Goal: Transaction & Acquisition: Purchase product/service

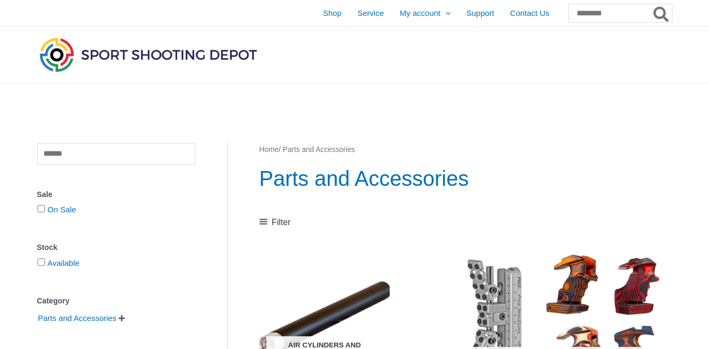
scroll to position [485, 0]
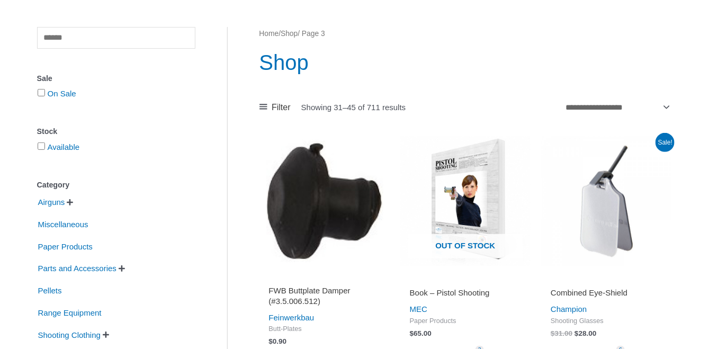
scroll to position [114, 0]
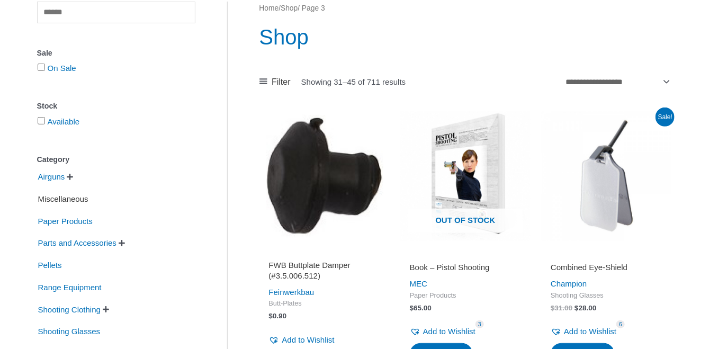
click at [70, 199] on span "Miscellaneous" at bounding box center [63, 199] width 52 height 18
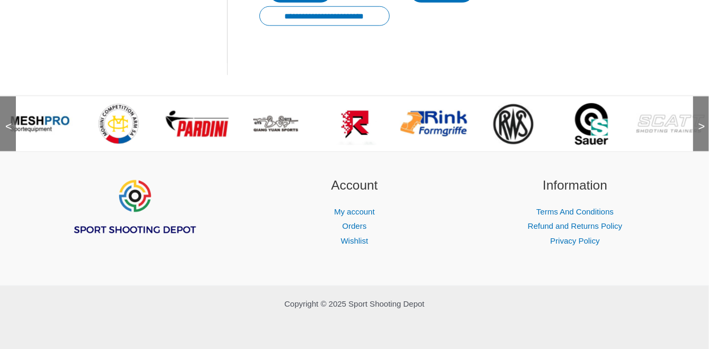
scroll to position [492, 0]
click at [598, 119] on img at bounding box center [591, 123] width 33 height 42
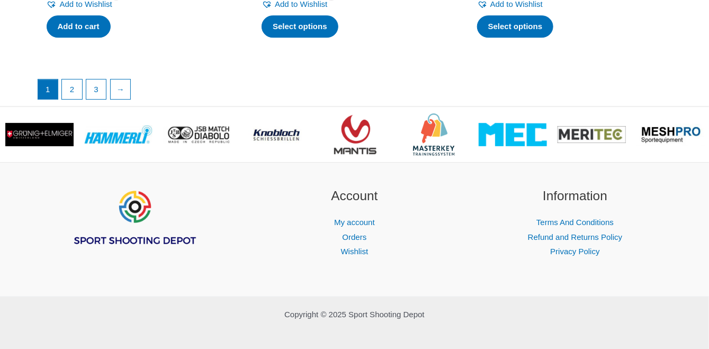
scroll to position [2677, 0]
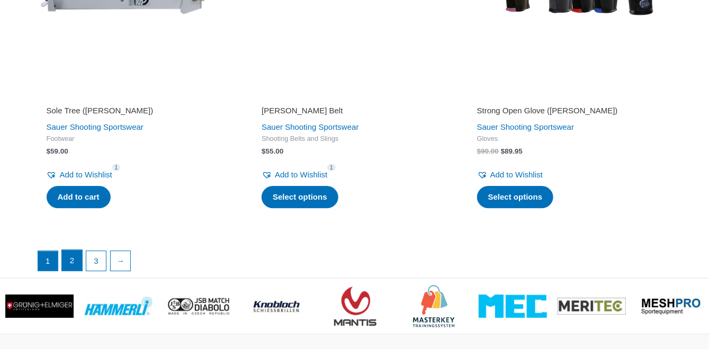
click at [69, 250] on link "2" at bounding box center [72, 260] width 20 height 21
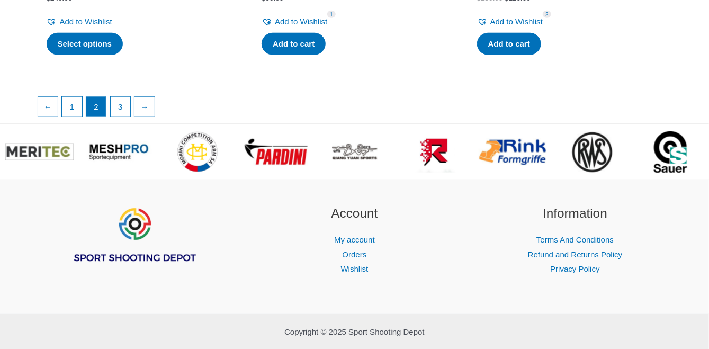
scroll to position [2010, 0]
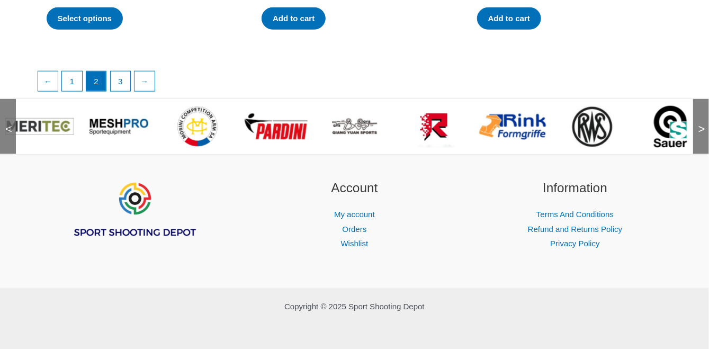
click at [704, 124] on span ">" at bounding box center [698, 118] width 11 height 11
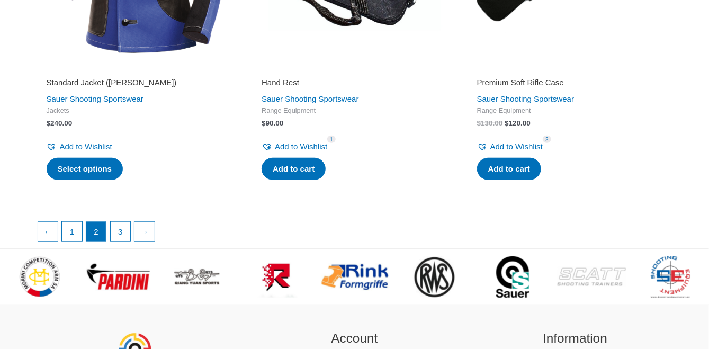
scroll to position [1954, 0]
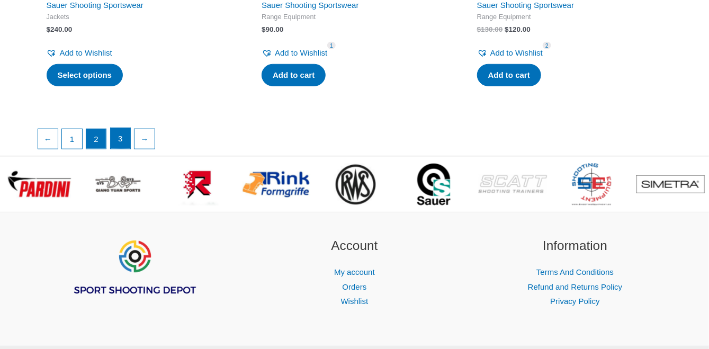
click at [120, 134] on link "3" at bounding box center [121, 138] width 20 height 21
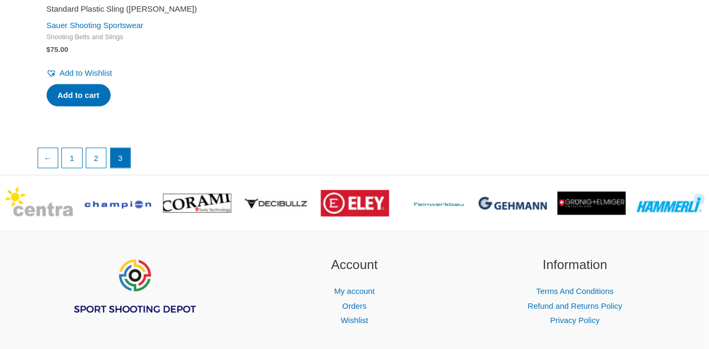
scroll to position [1935, 0]
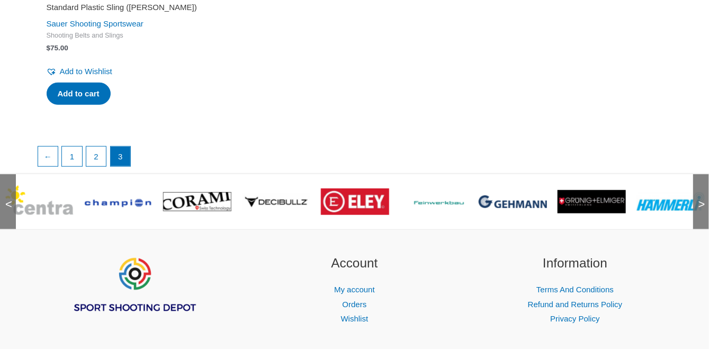
click at [532, 200] on img at bounding box center [513, 201] width 68 height 13
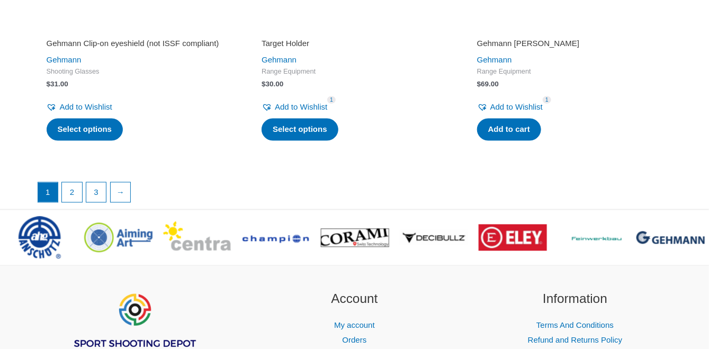
scroll to position [2390, 0]
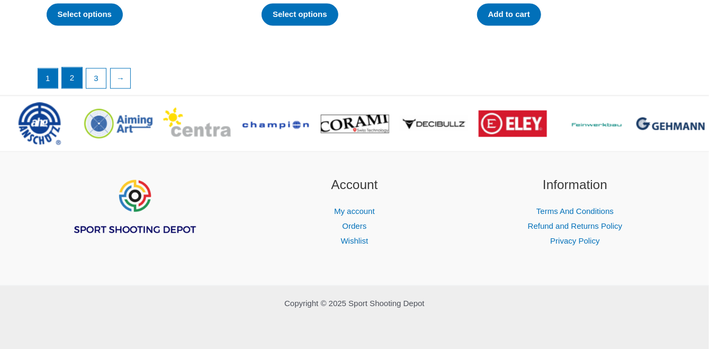
click at [71, 88] on link "2" at bounding box center [72, 77] width 20 height 21
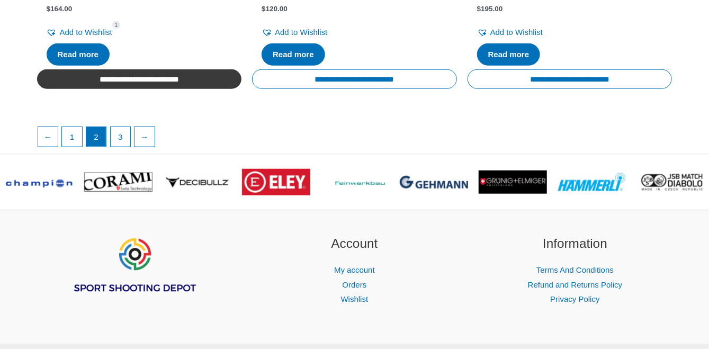
scroll to position [1943, 0]
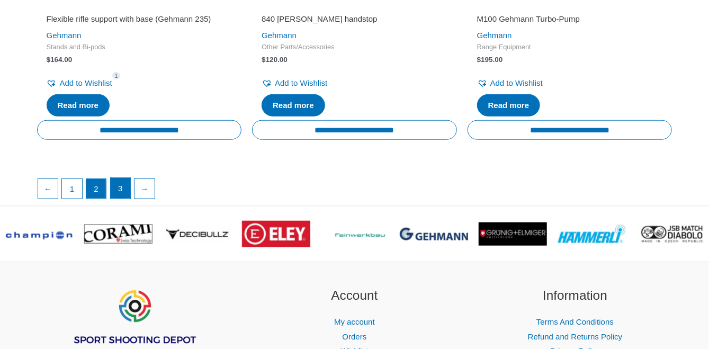
click at [121, 193] on link "3" at bounding box center [121, 188] width 20 height 21
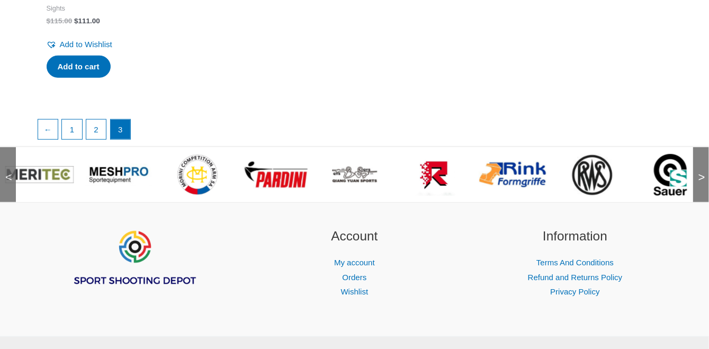
scroll to position [2046, 0]
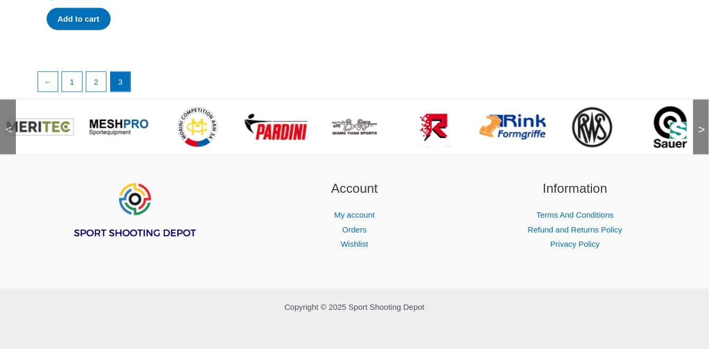
click at [595, 121] on img at bounding box center [592, 127] width 42 height 42
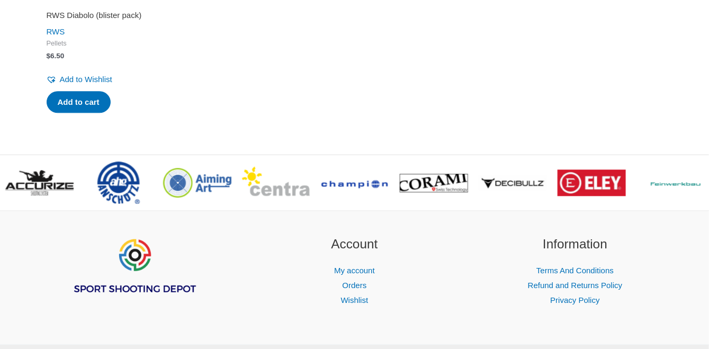
scroll to position [1040, 0]
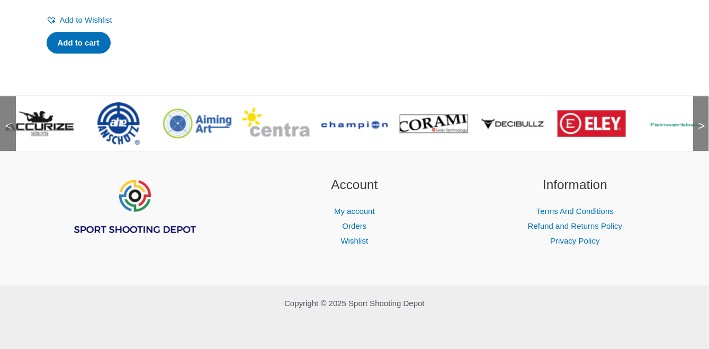
click at [703, 121] on span ">" at bounding box center [698, 115] width 11 height 11
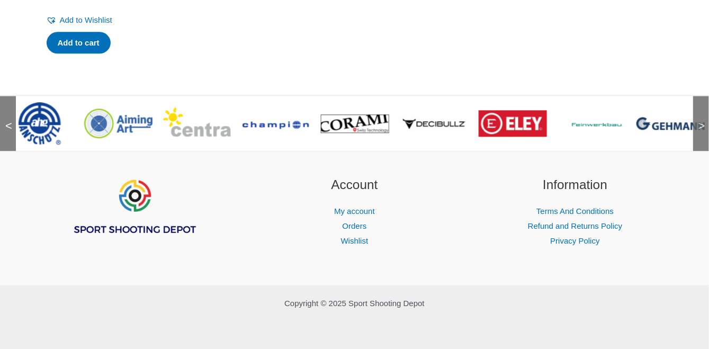
click at [703, 121] on span ">" at bounding box center [698, 115] width 11 height 11
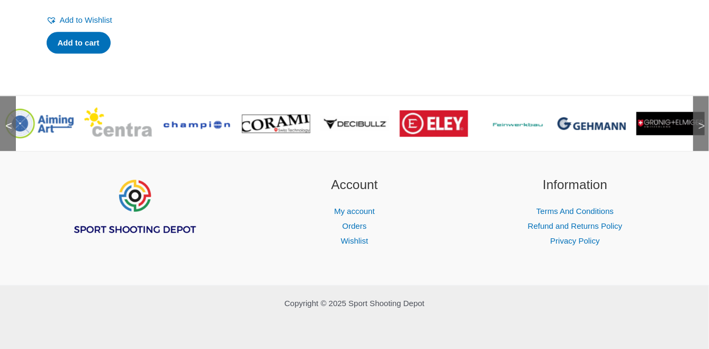
click at [703, 121] on span ">" at bounding box center [698, 115] width 11 height 11
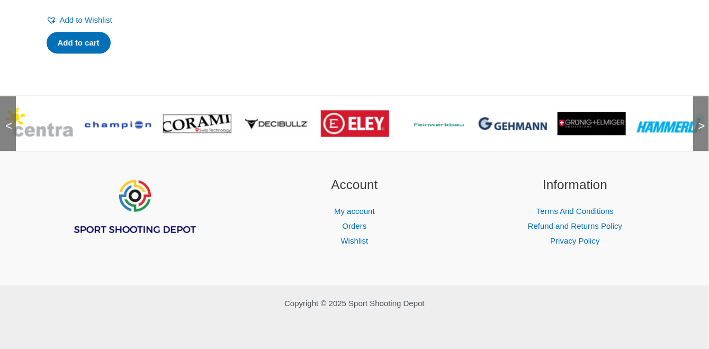
click at [703, 121] on span ">" at bounding box center [698, 115] width 11 height 11
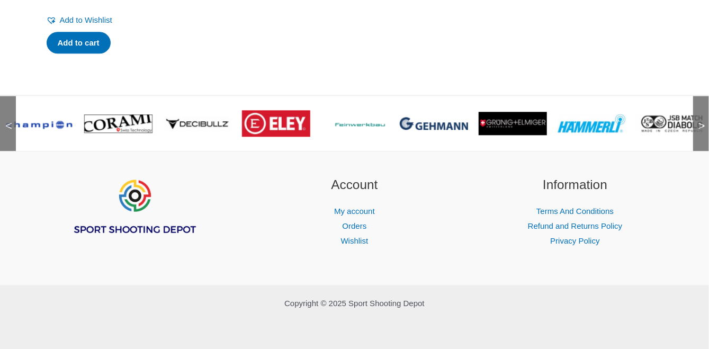
click at [703, 121] on span ">" at bounding box center [698, 115] width 11 height 11
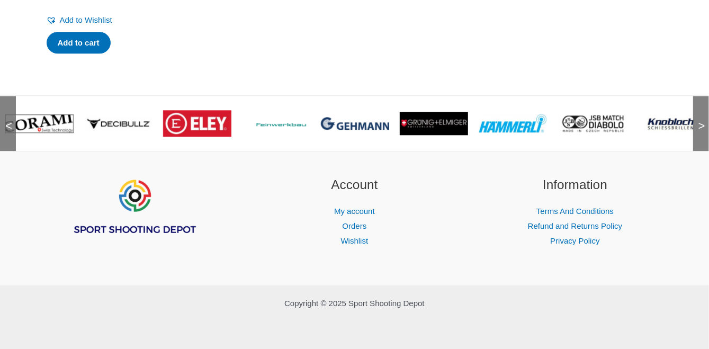
click at [703, 121] on span ">" at bounding box center [698, 115] width 11 height 11
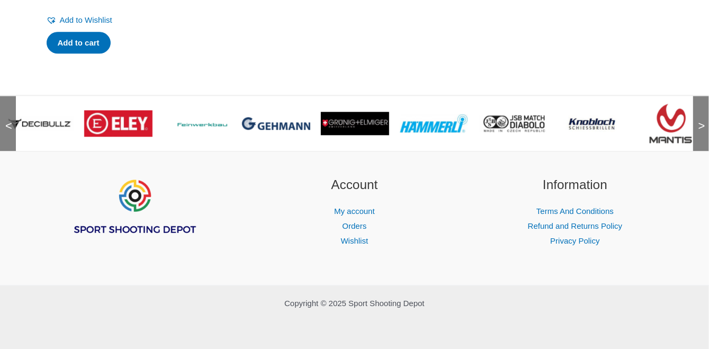
click at [703, 121] on span ">" at bounding box center [698, 115] width 11 height 11
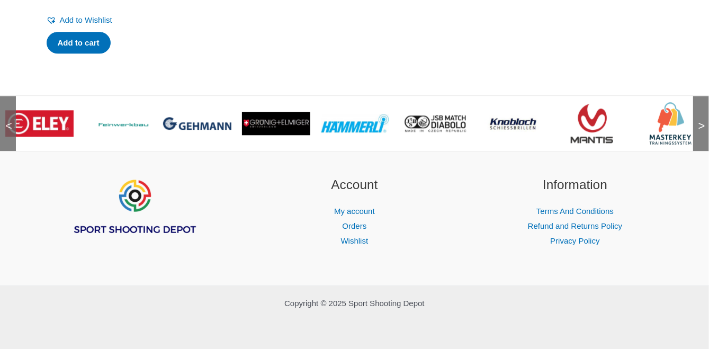
click at [703, 121] on span ">" at bounding box center [698, 115] width 11 height 11
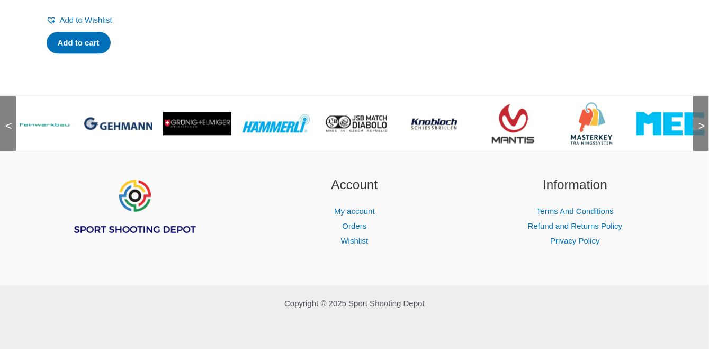
click at [703, 121] on span ">" at bounding box center [698, 115] width 11 height 11
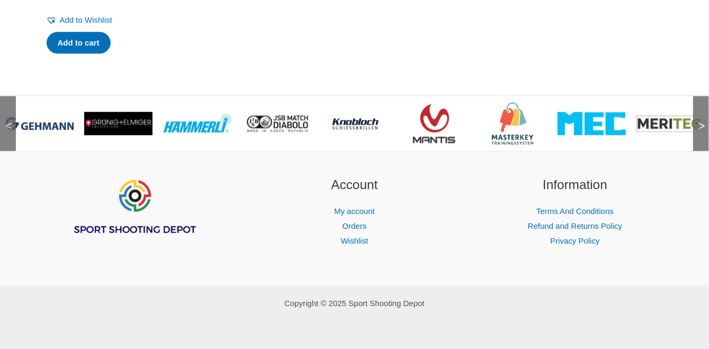
click at [597, 122] on img at bounding box center [592, 123] width 68 height 23
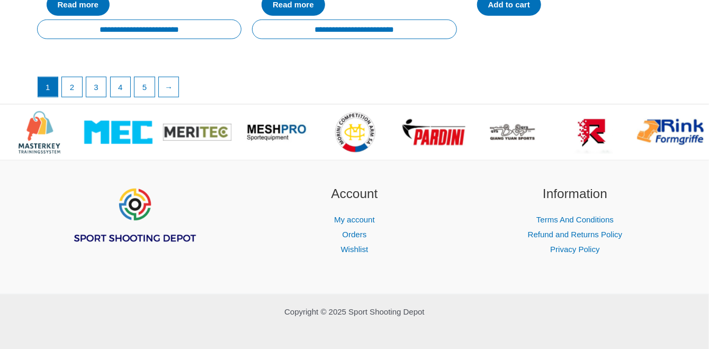
scroll to position [2102, 0]
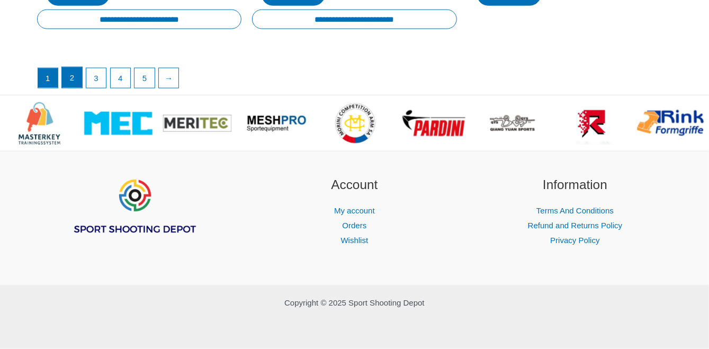
click at [67, 81] on link "2" at bounding box center [72, 77] width 20 height 21
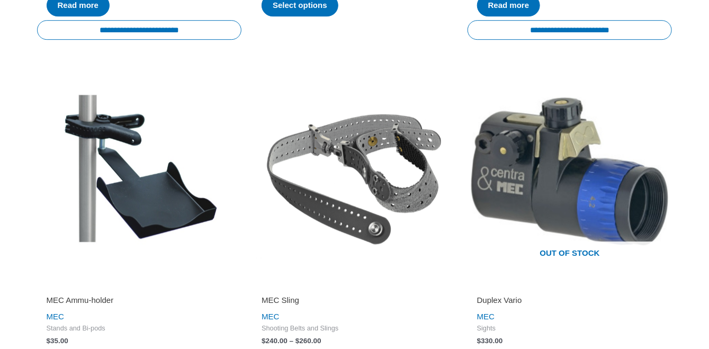
scroll to position [1252, 0]
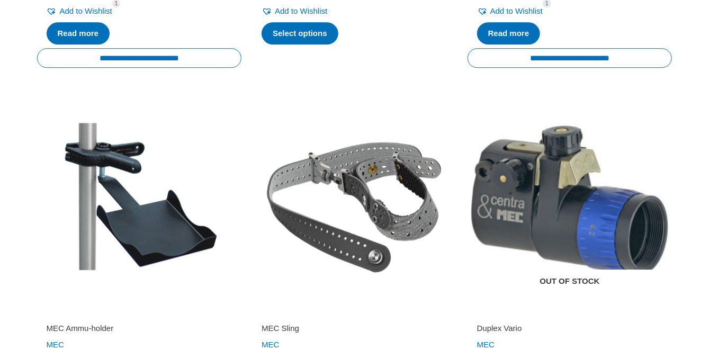
click at [565, 172] on img at bounding box center [569, 199] width 205 height 205
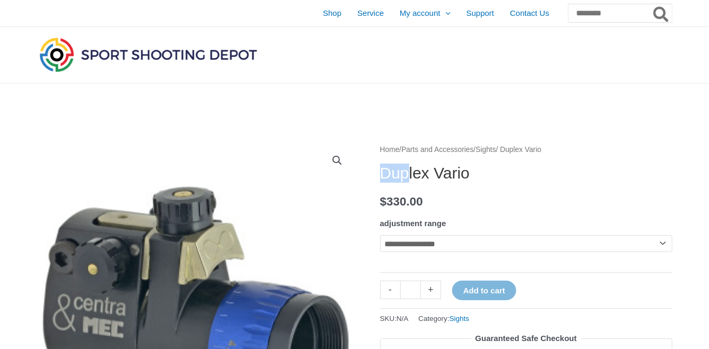
drag, startPoint x: 381, startPoint y: 174, endPoint x: 426, endPoint y: 172, distance: 45.1
click at [416, 172] on h1 "Duplex Vario" at bounding box center [526, 173] width 292 height 19
click at [504, 183] on div "**********" at bounding box center [526, 290] width 292 height 295
click at [380, 235] on select "**********" at bounding box center [526, 243] width 292 height 17
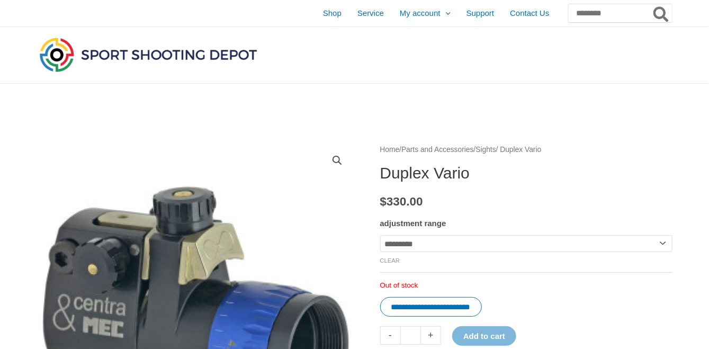
click at [380, 235] on select "**********" at bounding box center [526, 243] width 292 height 17
select select "*********"
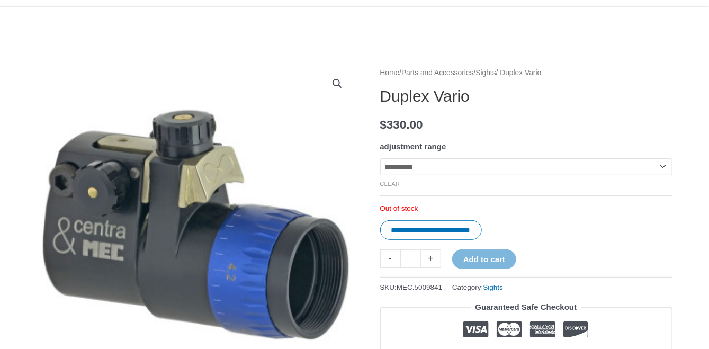
scroll to position [57, 0]
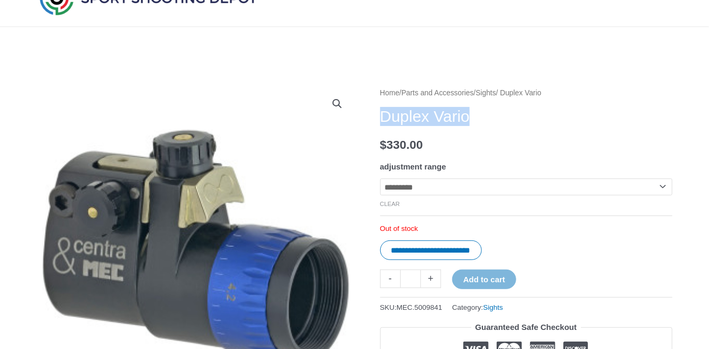
drag, startPoint x: 381, startPoint y: 116, endPoint x: 476, endPoint y: 121, distance: 95.9
click at [476, 121] on h1 "Duplex Vario" at bounding box center [526, 116] width 292 height 19
copy h1 "Duplex Vario"
click at [450, 248] on input "**********" at bounding box center [431, 250] width 102 height 20
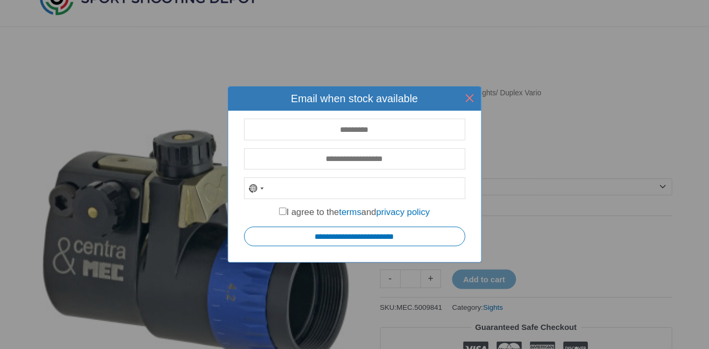
click at [469, 97] on button "×" at bounding box center [470, 98] width 24 height 24
